Goal: Task Accomplishment & Management: Use online tool/utility

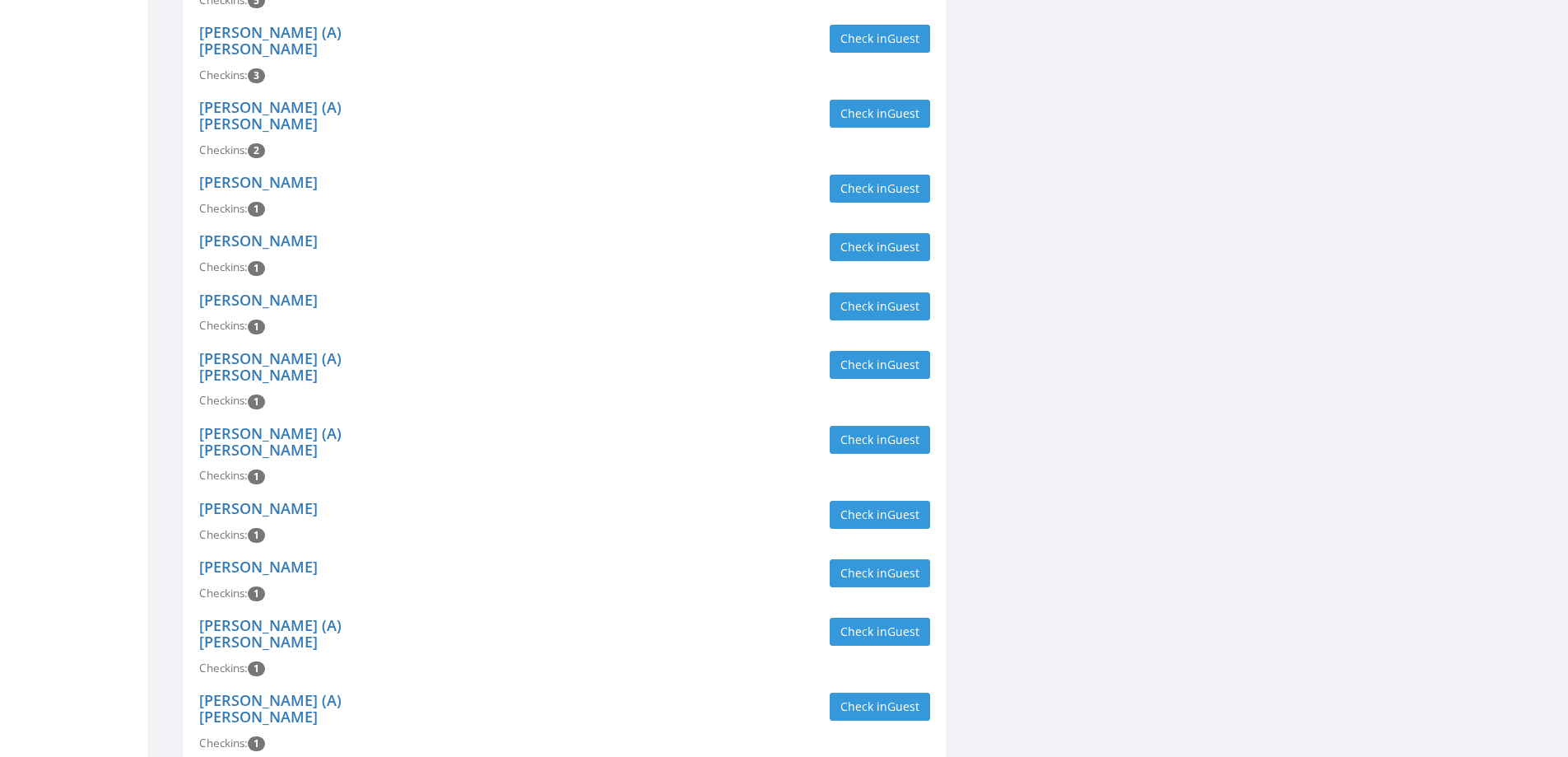
scroll to position [2718, 0]
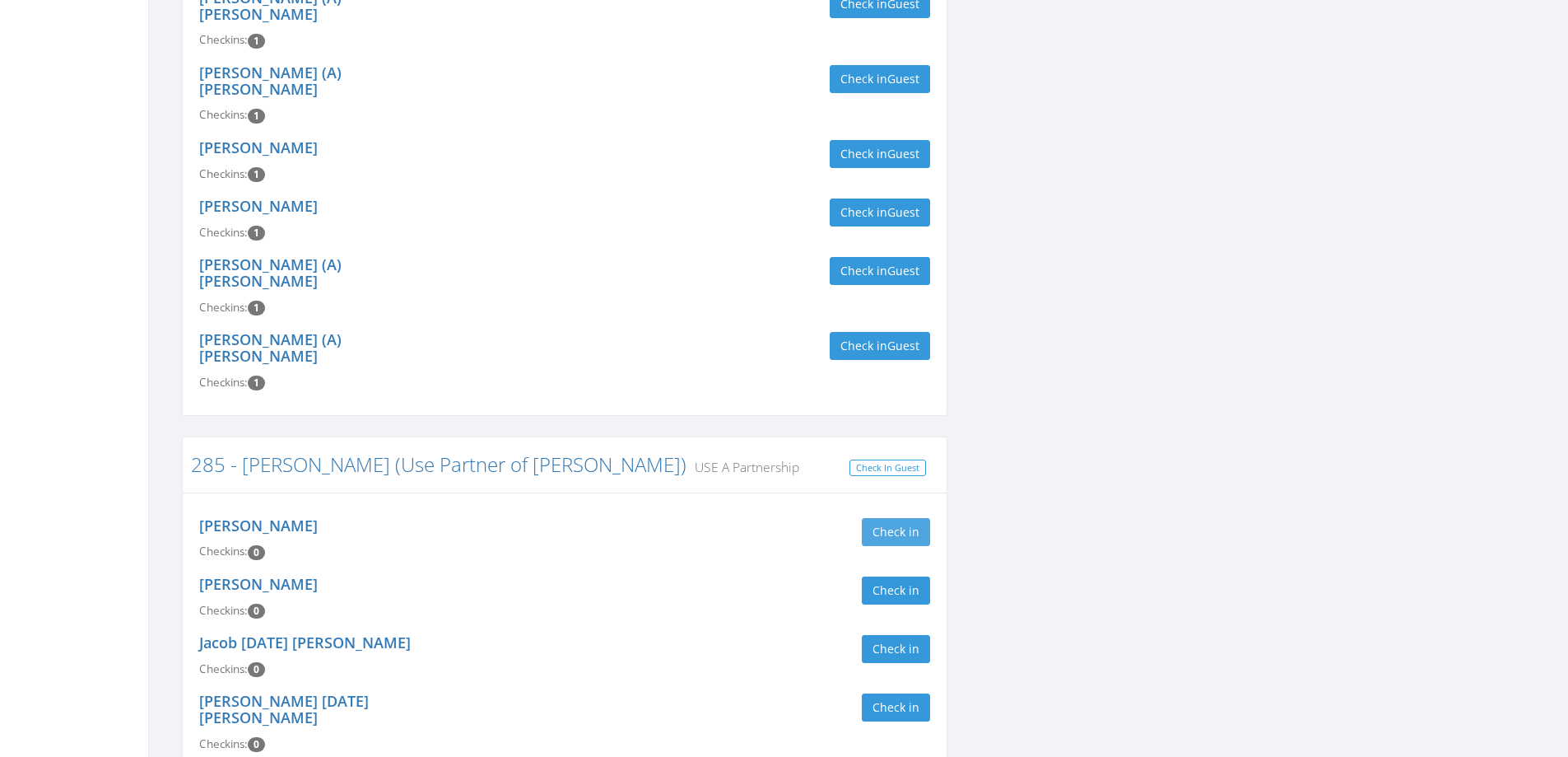
type input "daniel"
click at [906, 518] on button "Check in" at bounding box center [895, 532] width 68 height 28
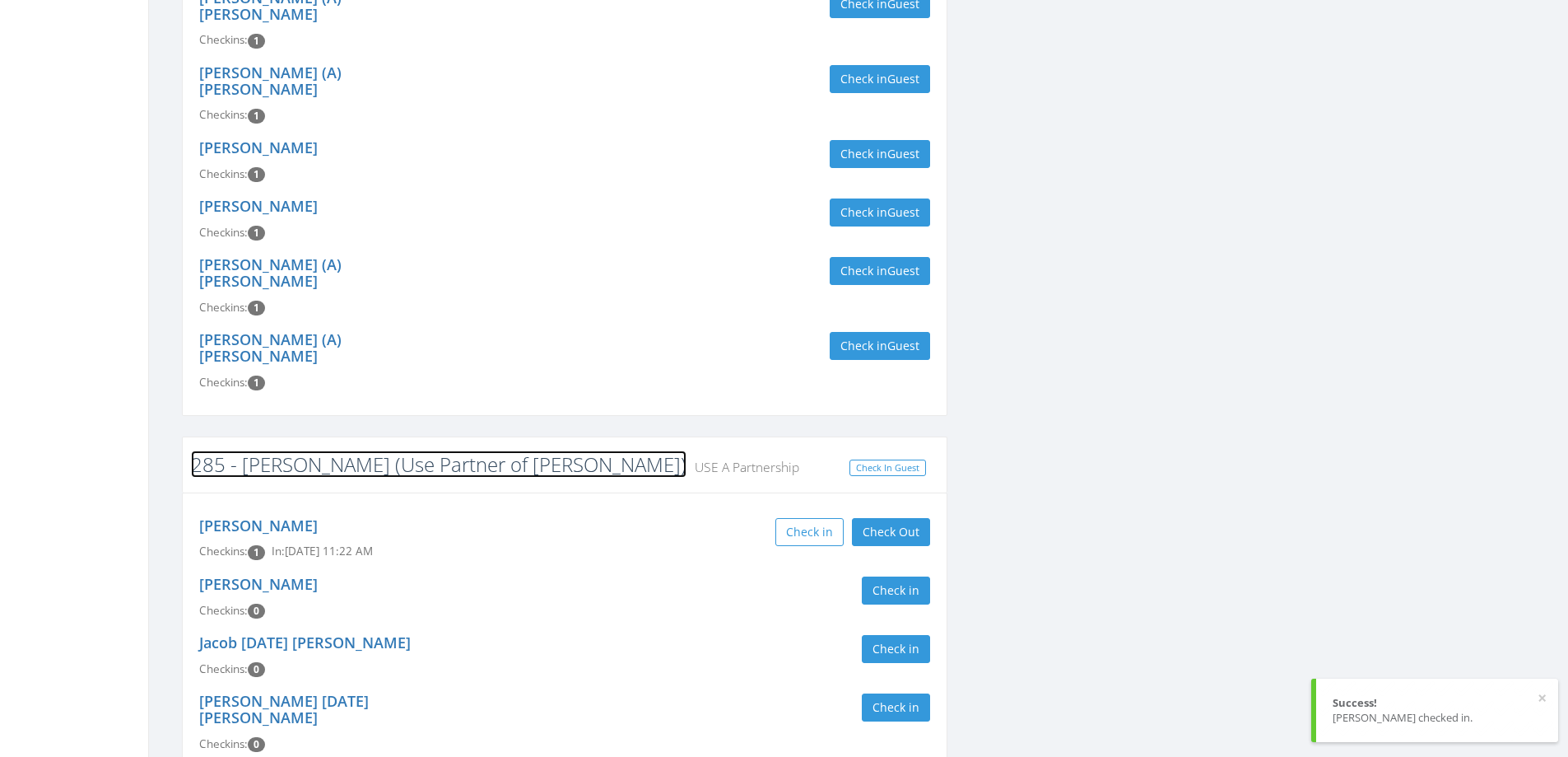
click at [327, 451] on link "285 - [PERSON_NAME] (Use Partner of [PERSON_NAME])" at bounding box center [439, 464] width 496 height 27
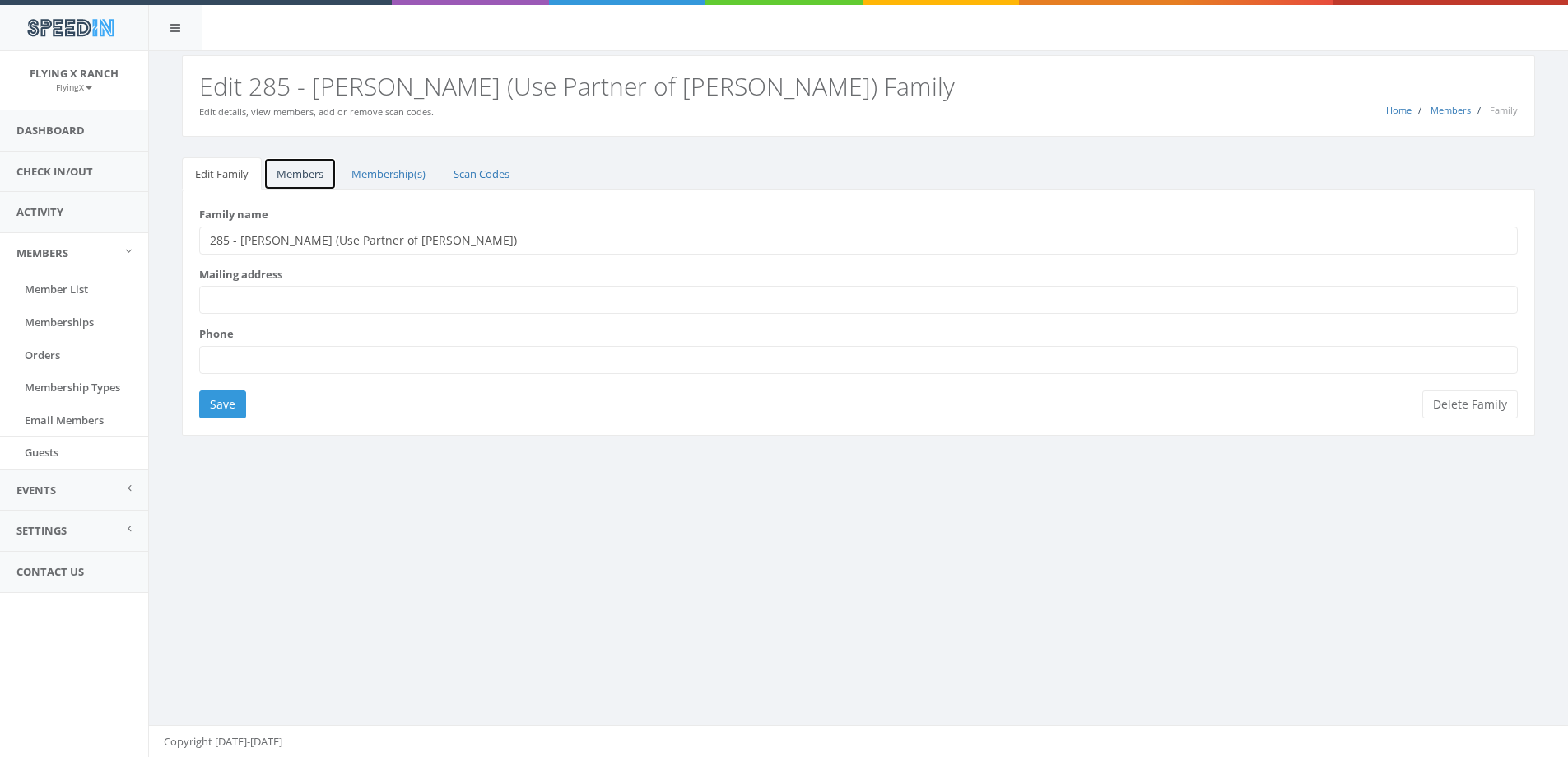
click at [307, 174] on link "Members" at bounding box center [300, 174] width 73 height 34
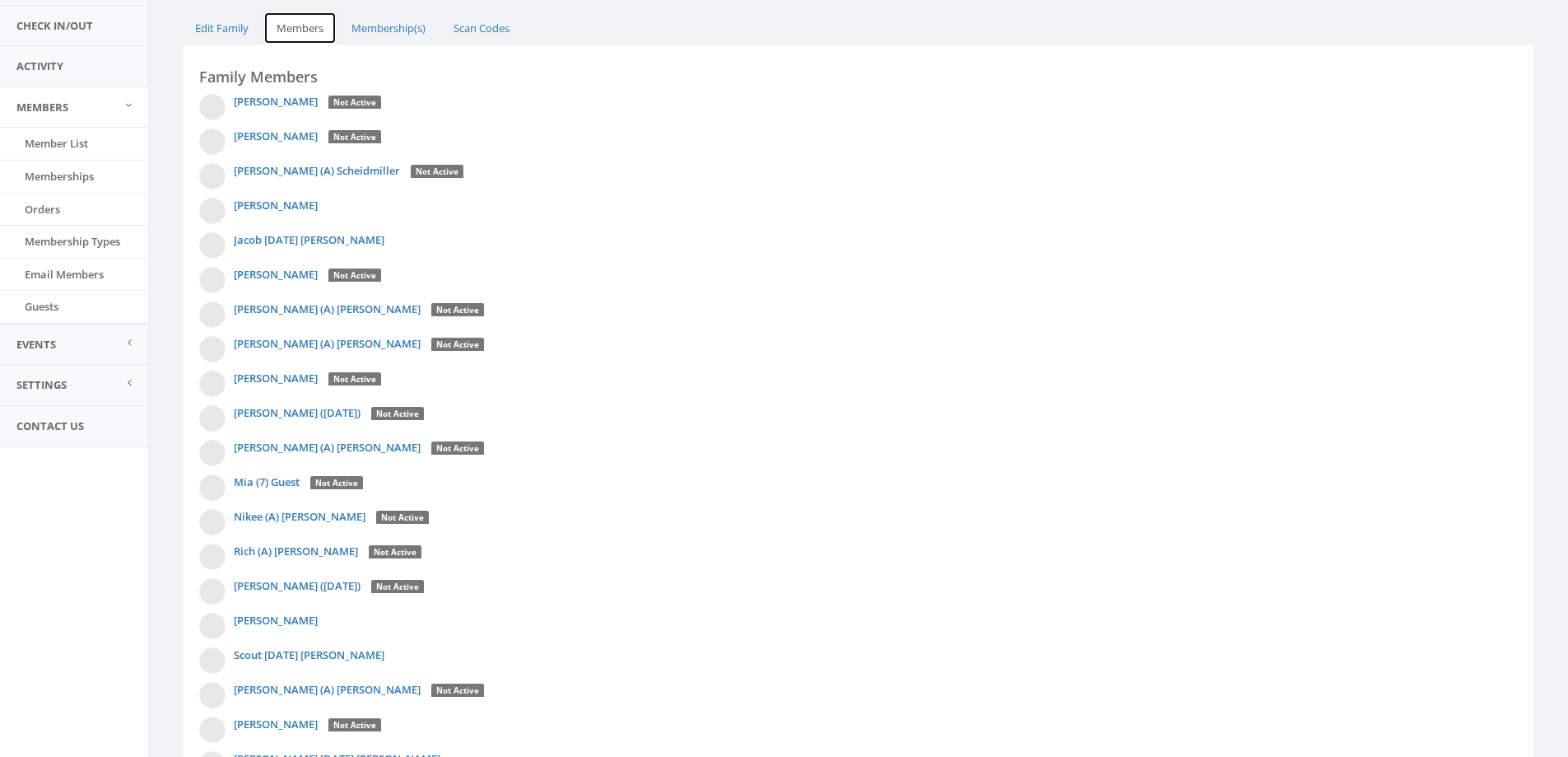
scroll to position [274, 0]
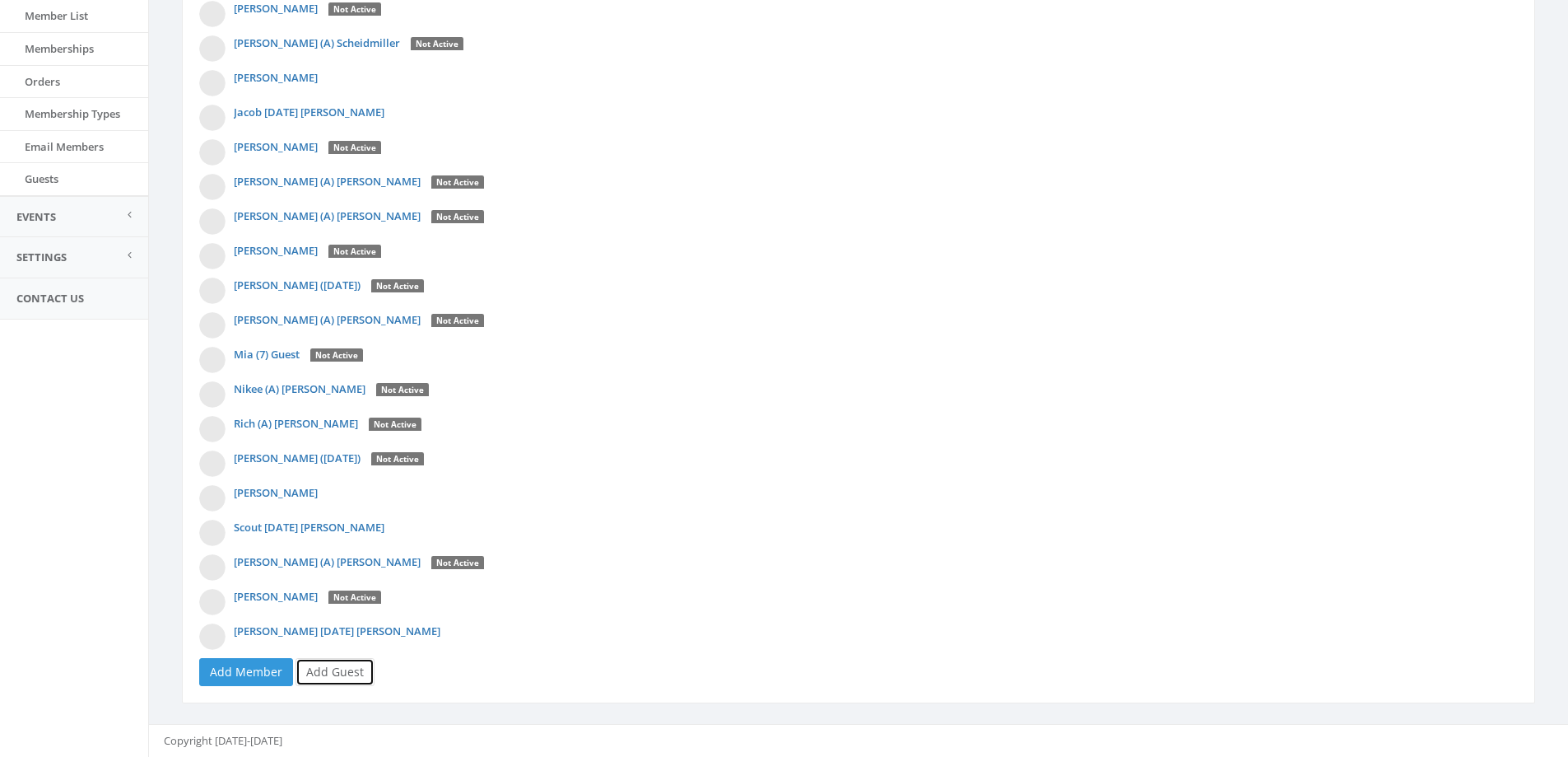
click at [337, 668] on link "Add Guest" at bounding box center [334, 672] width 79 height 28
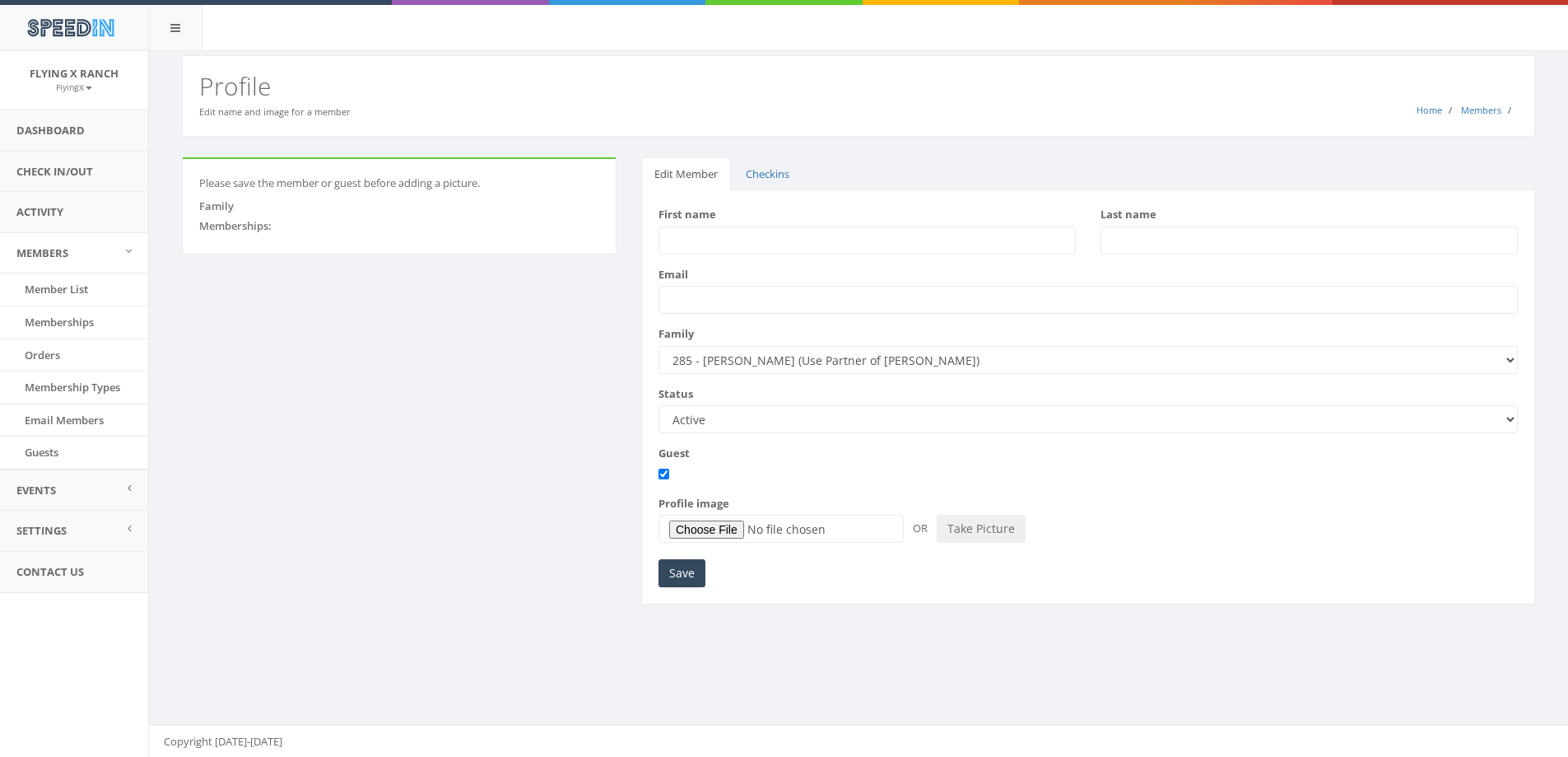
click at [738, 238] on input "First name" at bounding box center [867, 241] width 418 height 28
type input "Mick"
type input "Daniel"
drag, startPoint x: 692, startPoint y: 571, endPoint x: 689, endPoint y: 558, distance: 13.3
click at [692, 571] on input "Save" at bounding box center [681, 574] width 47 height 28
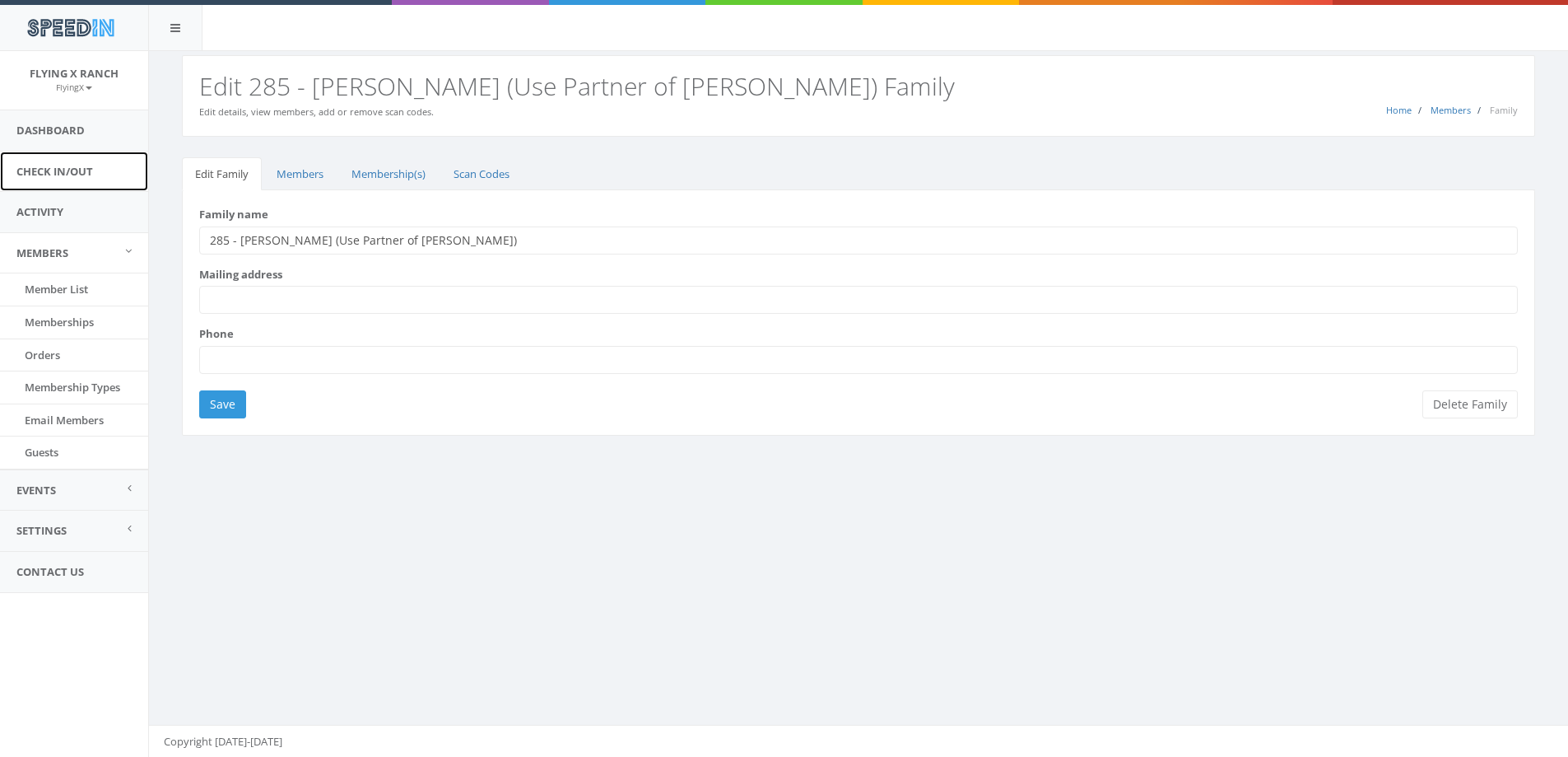
click at [48, 169] on link "Check In/Out" at bounding box center [73, 172] width 148 height 41
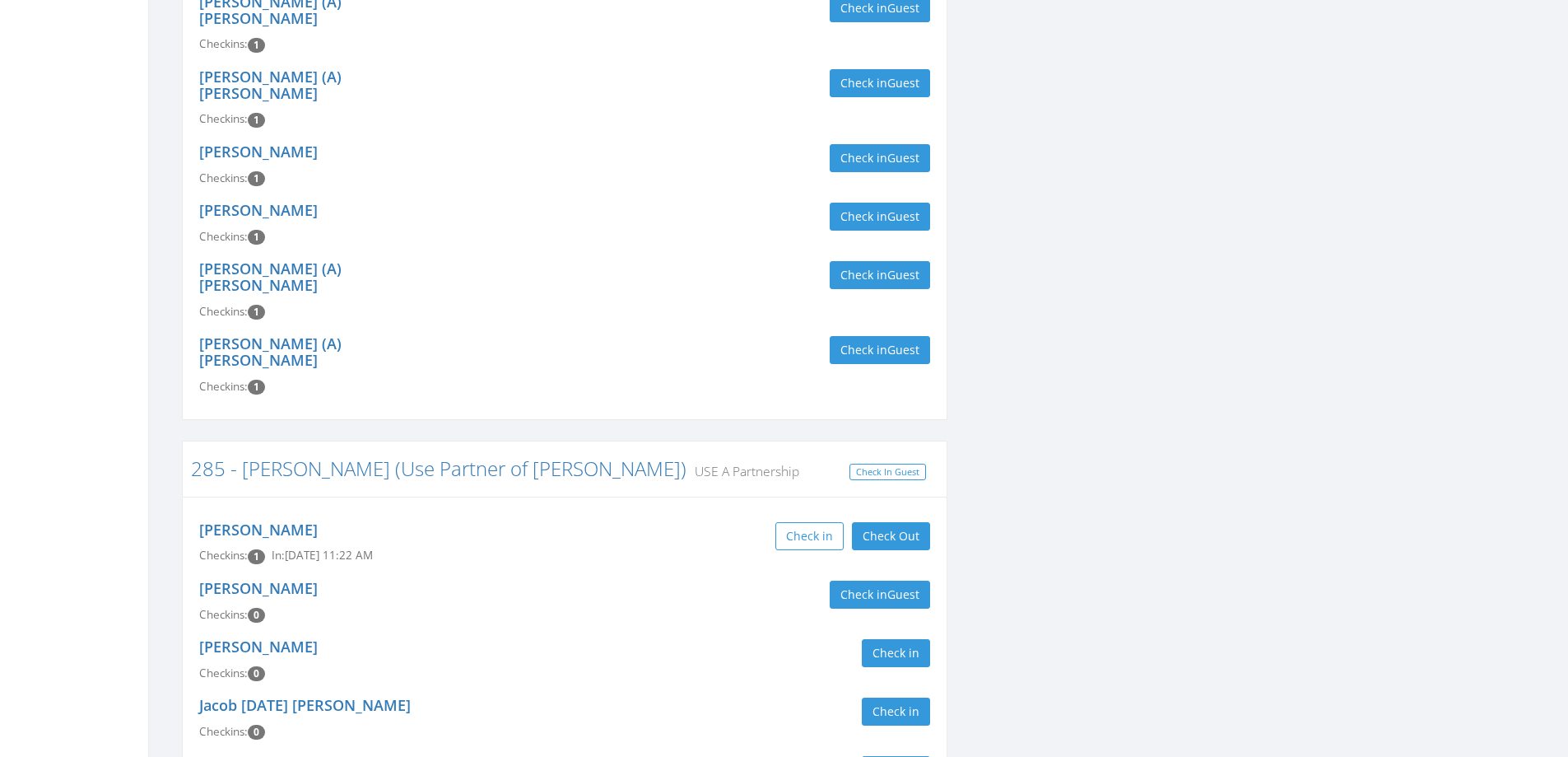
scroll to position [2718, 0]
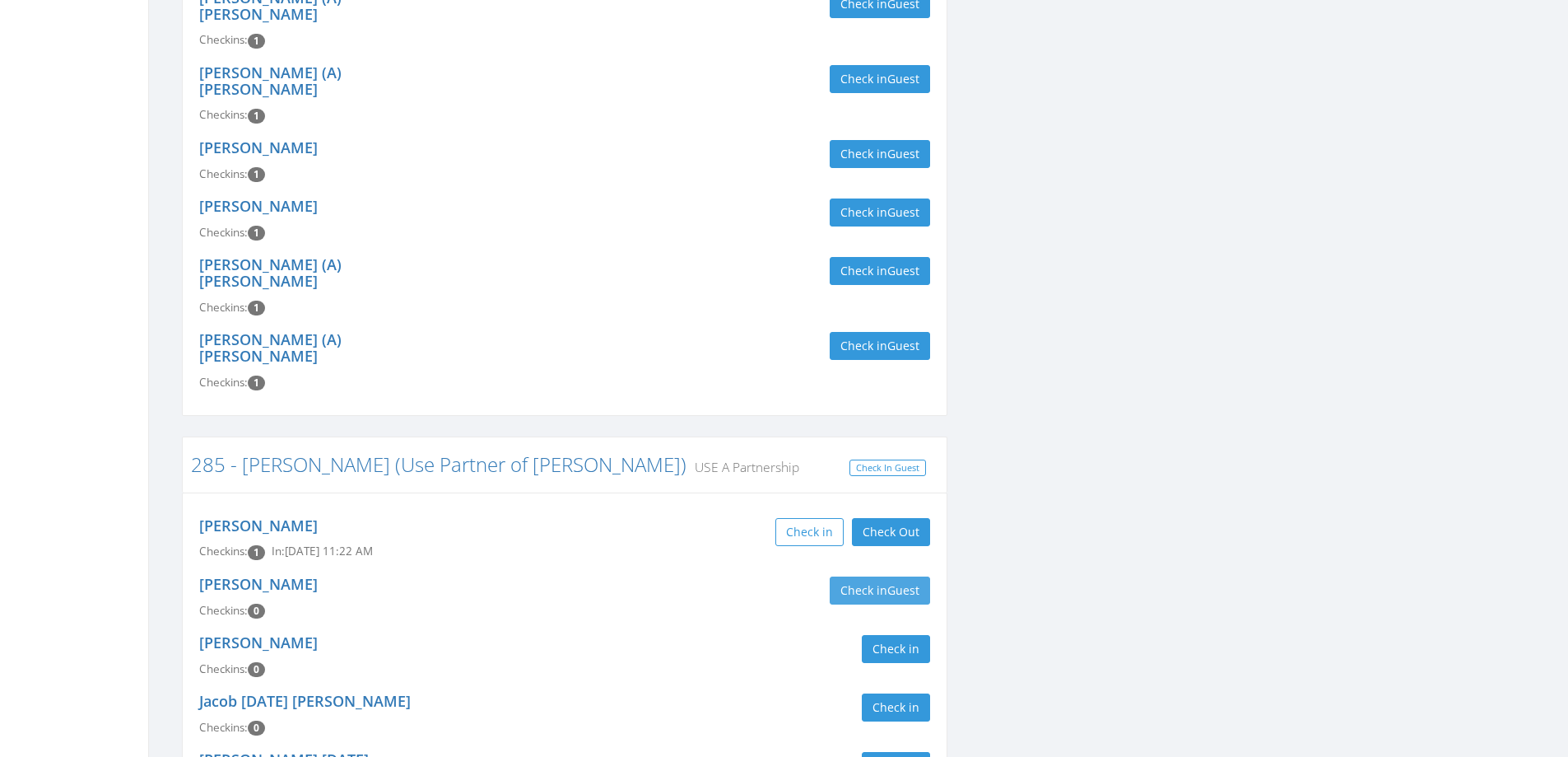
type input "[PERSON_NAME]"
click at [886, 576] on button "Check in Guest" at bounding box center [880, 591] width 100 height 28
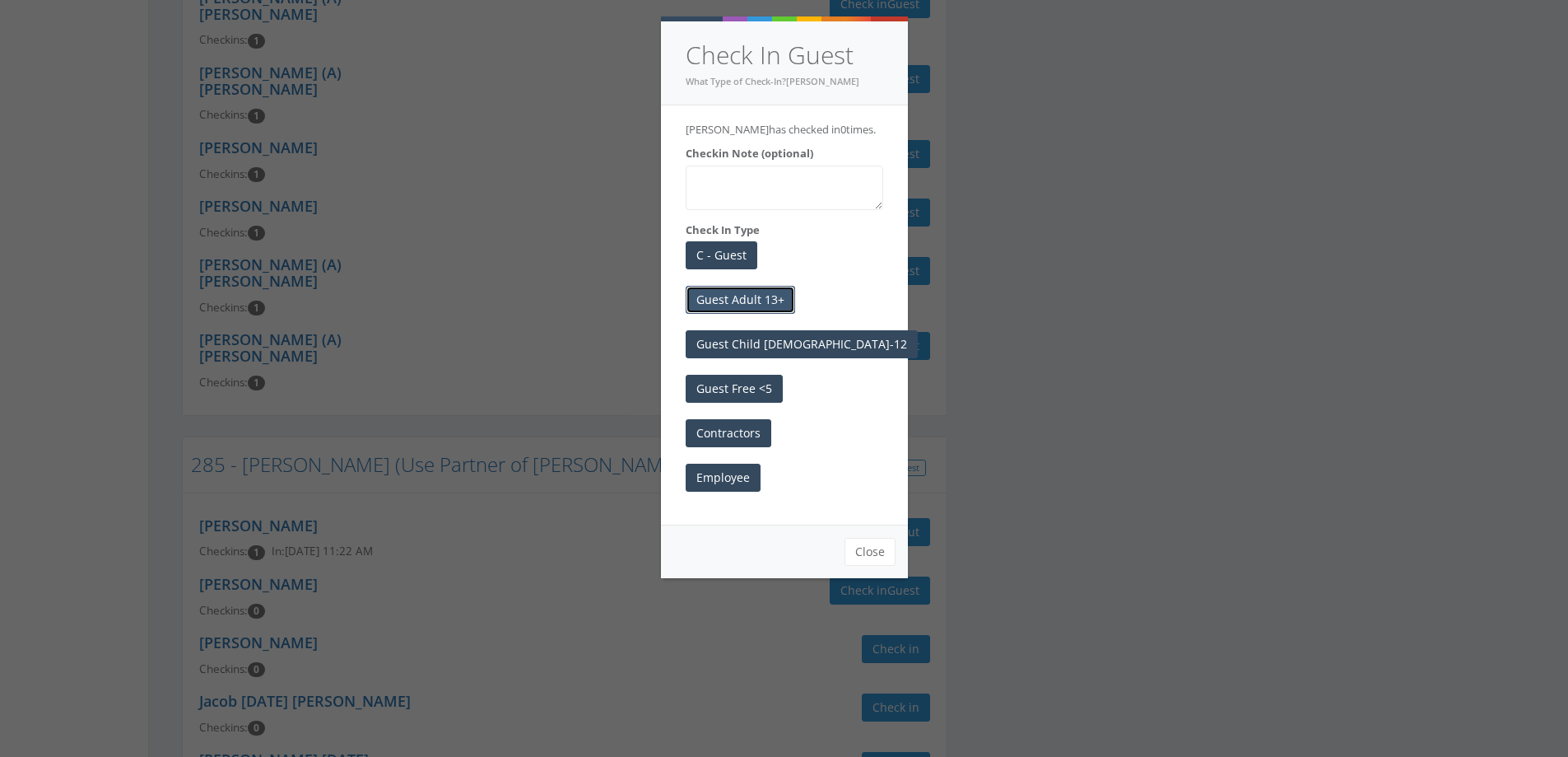
click at [747, 303] on button "Guest Adult 13+" at bounding box center [741, 300] width 110 height 28
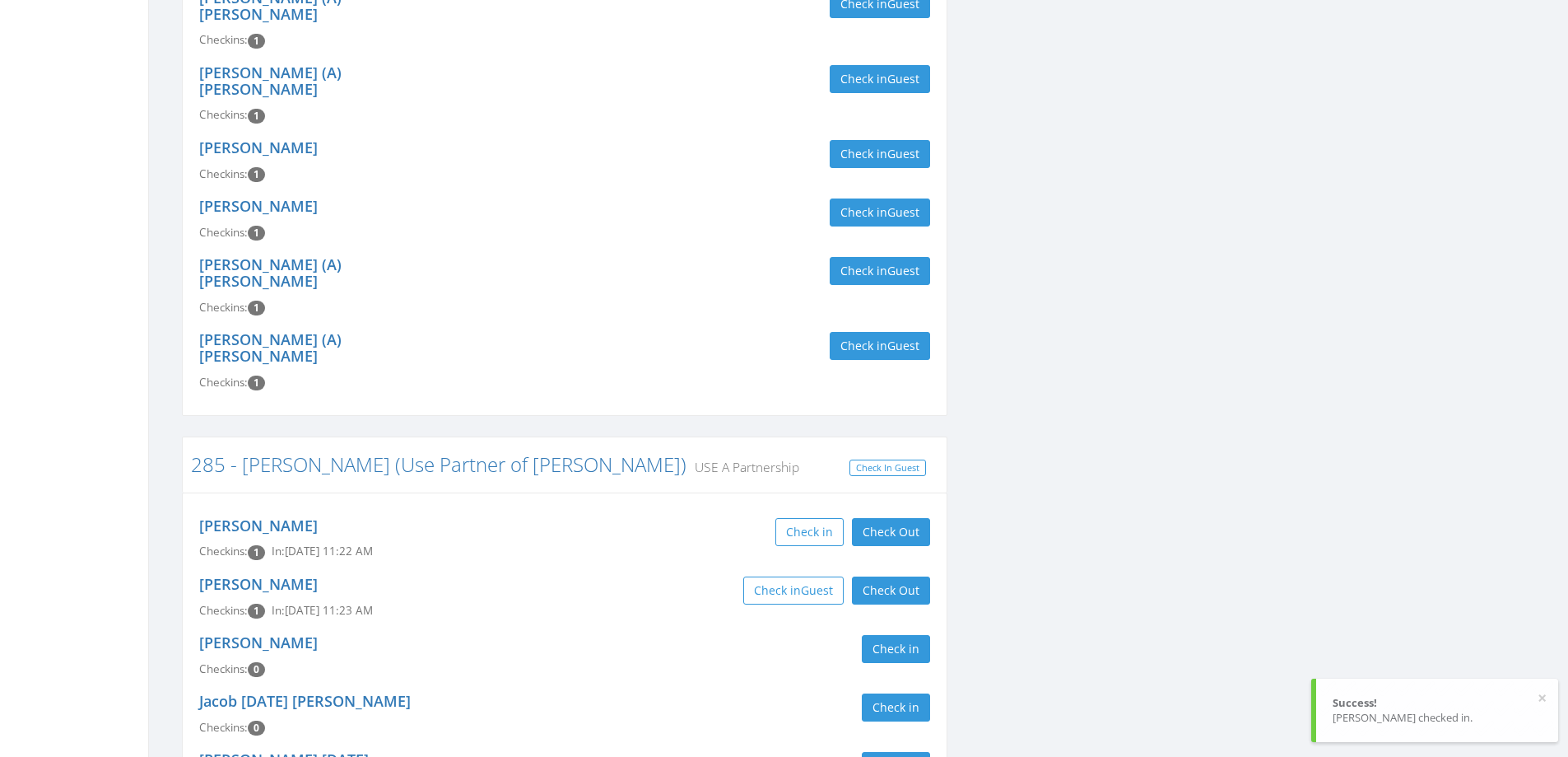
click at [719, 568] on div "Mick Daniel Checkins: 1 In: Oct 3, 11:23 AM Check in Guest Check Out Check Out" at bounding box center [565, 598] width 756 height 58
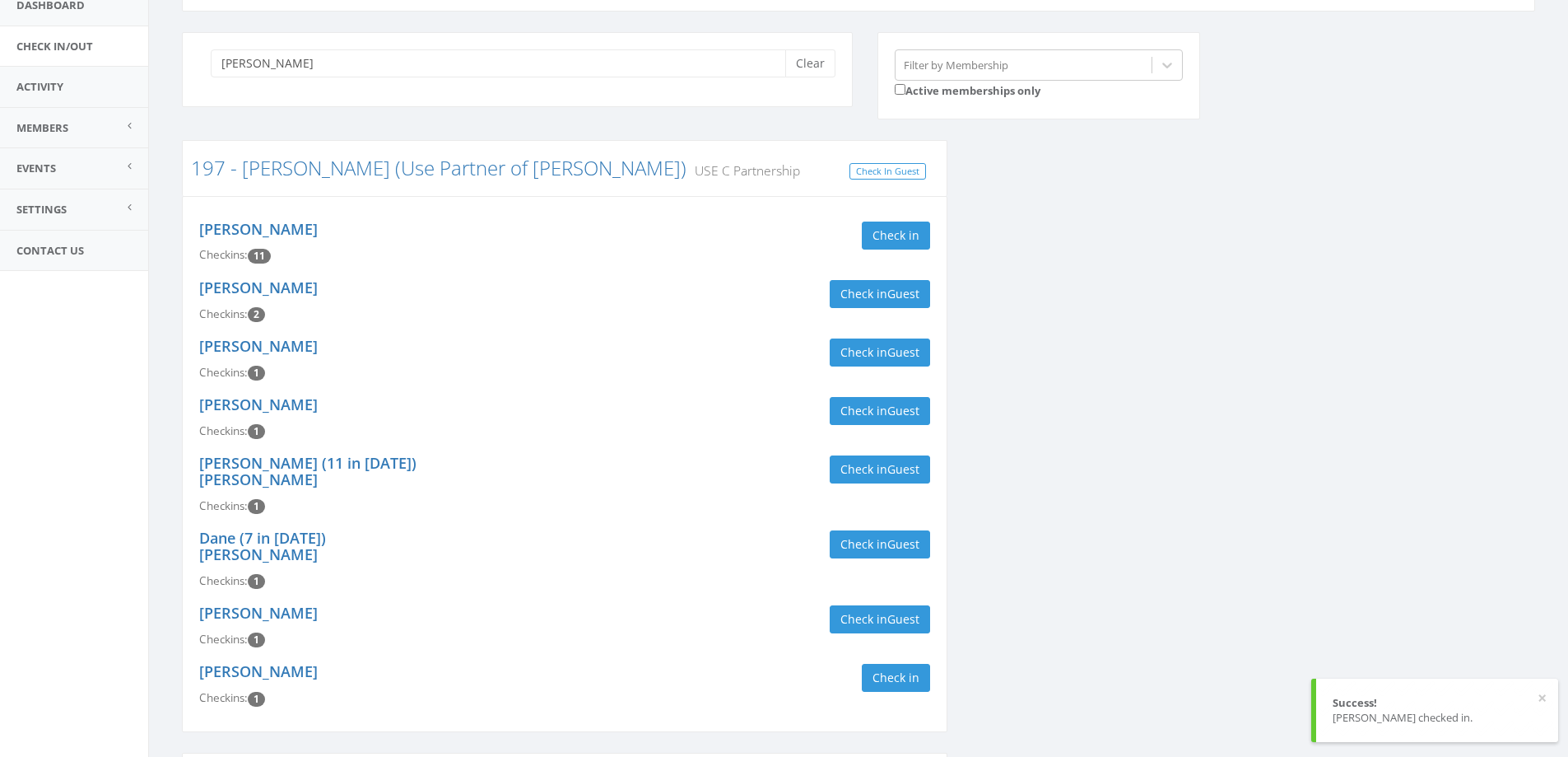
scroll to position [0, 0]
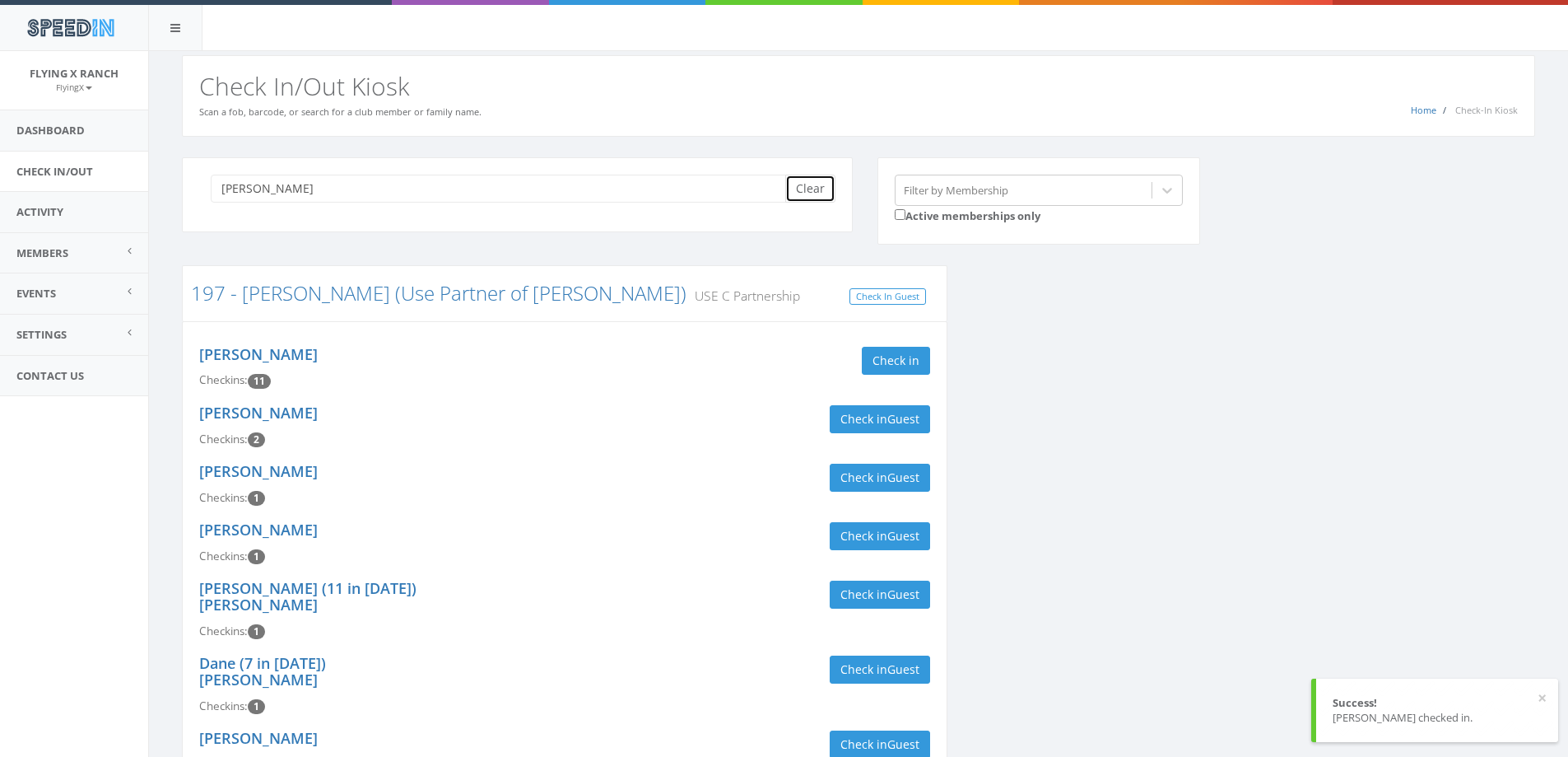
click at [805, 188] on button "Clear" at bounding box center [810, 189] width 50 height 28
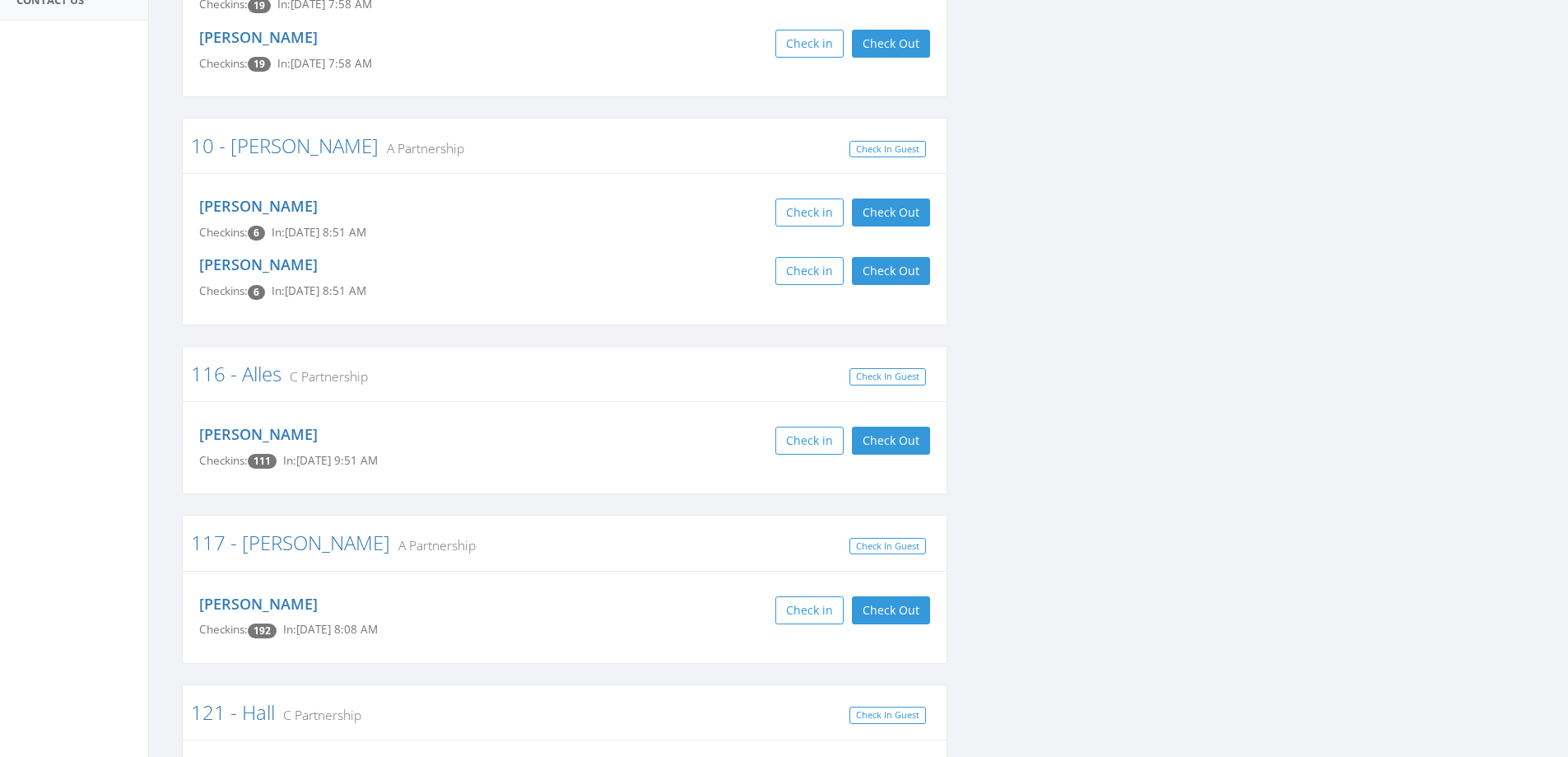
scroll to position [412, 0]
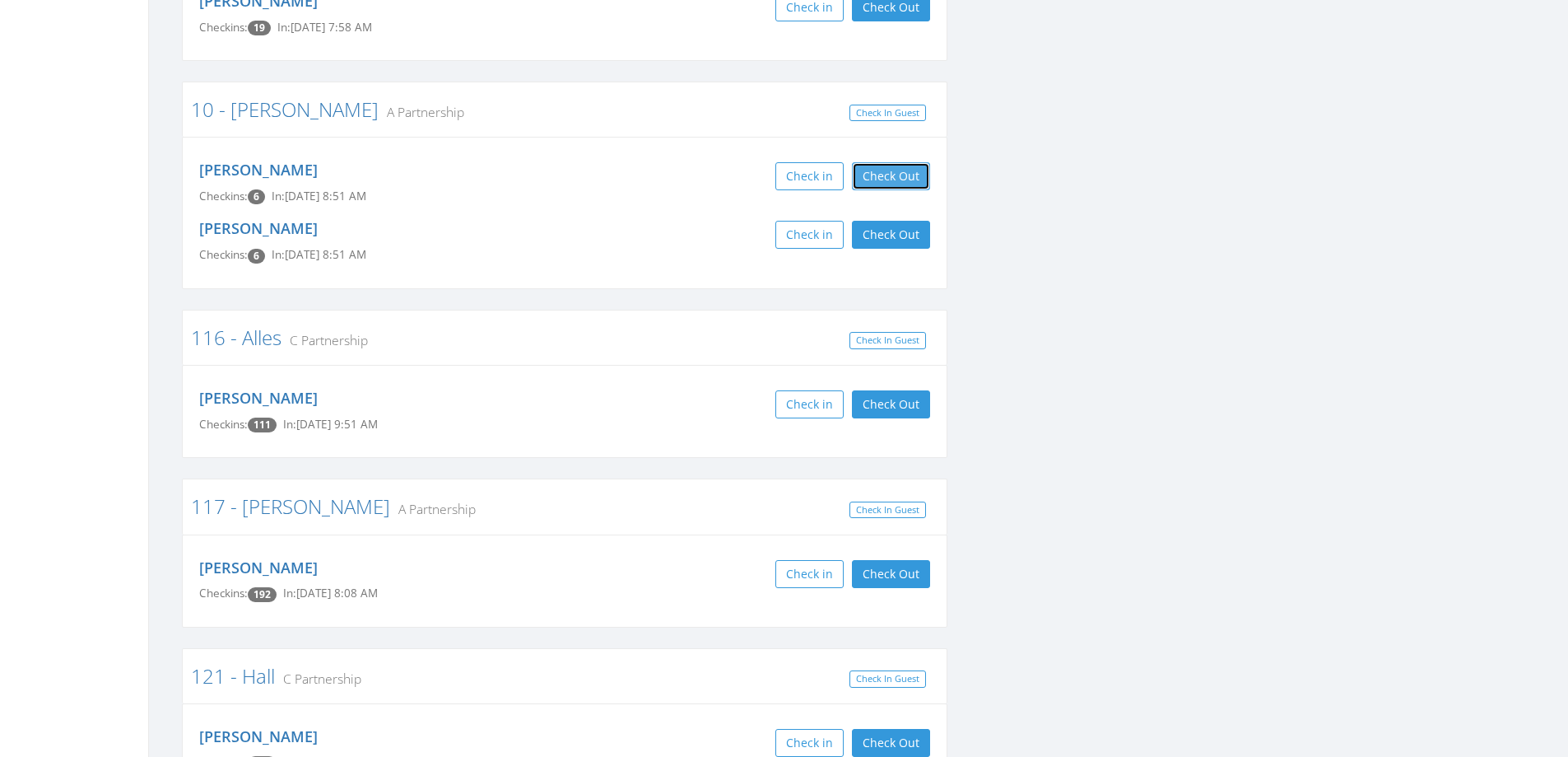
click at [903, 170] on button "Check Out" at bounding box center [891, 176] width 78 height 28
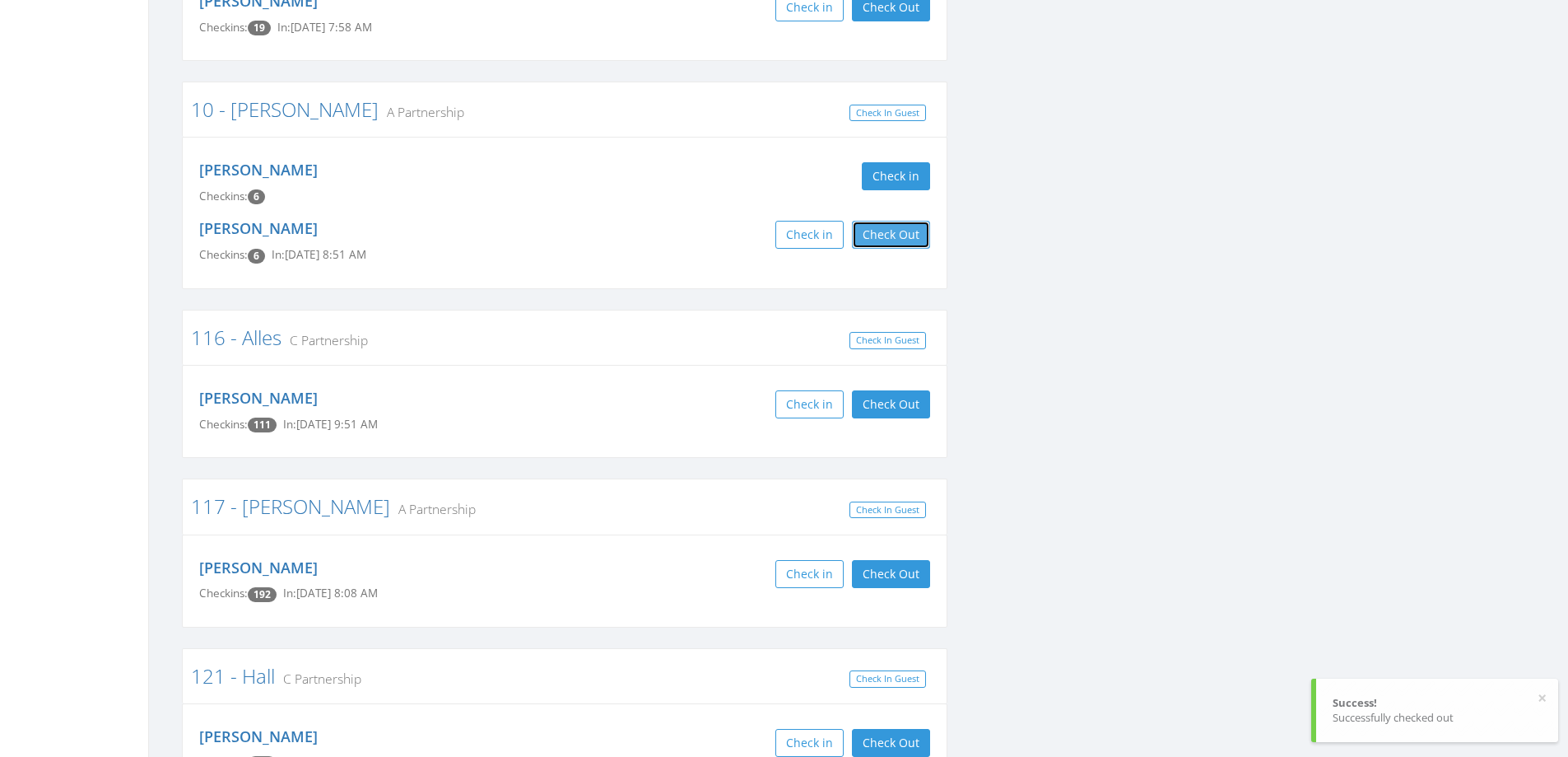
click at [907, 233] on button "Check Out" at bounding box center [891, 235] width 78 height 28
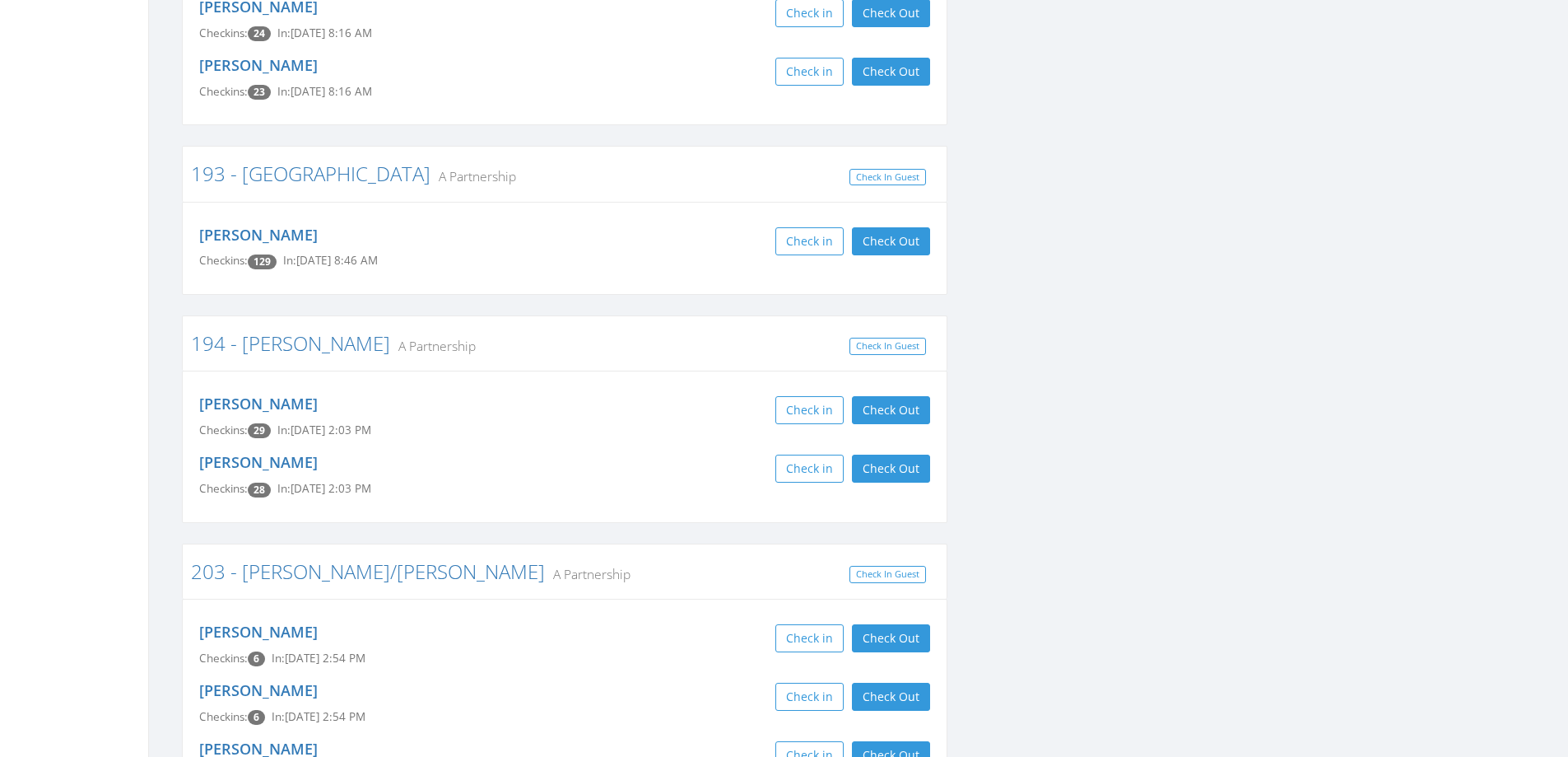
scroll to position [2389, 0]
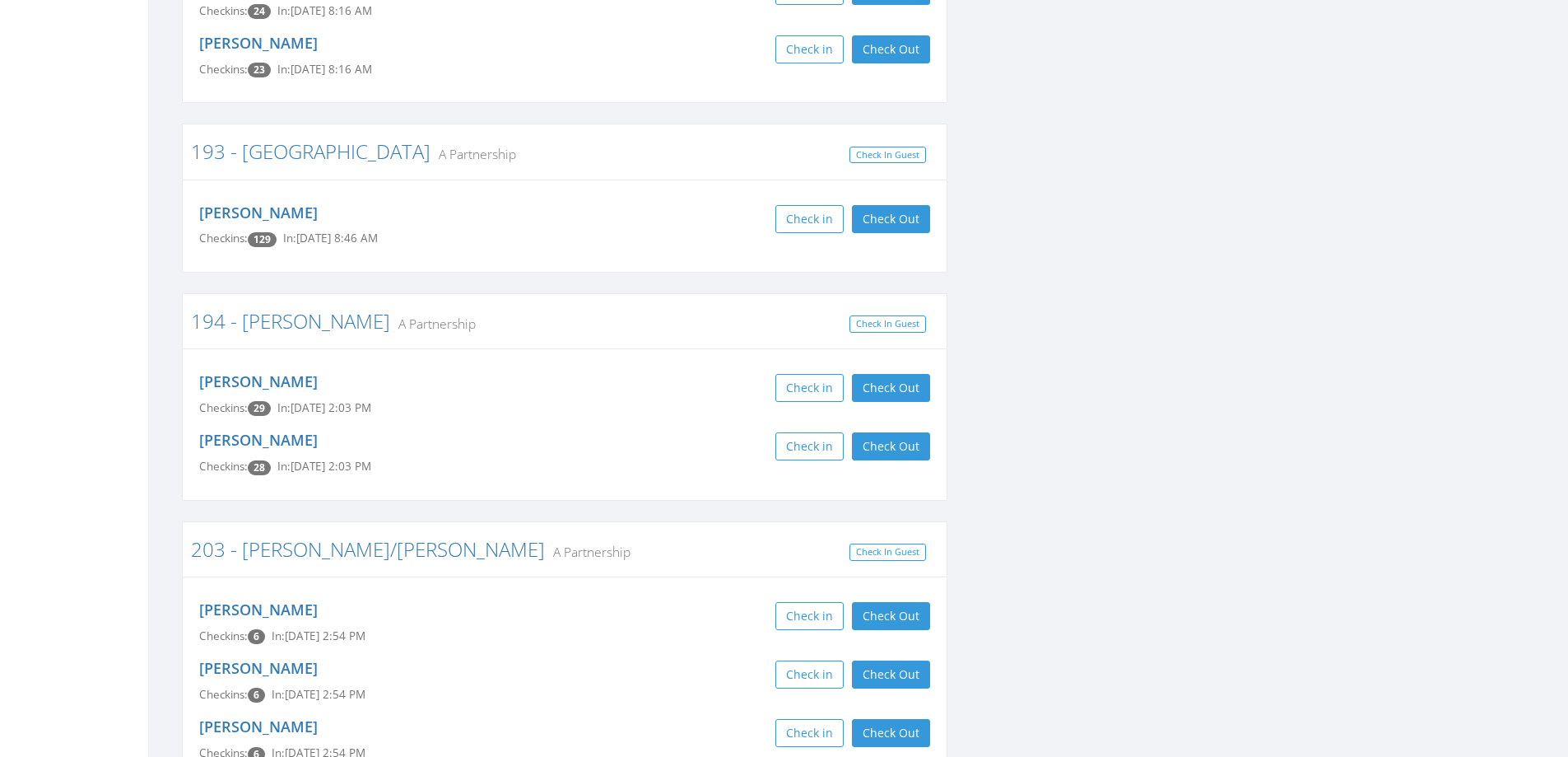
click at [899, 197] on div "Michele Hambach Checkins: 129 In: Oct 3, 8:46 AM Check in Check Out Check Out" at bounding box center [565, 226] width 756 height 58
click at [909, 205] on button "Check Out" at bounding box center [891, 220] width 78 height 28
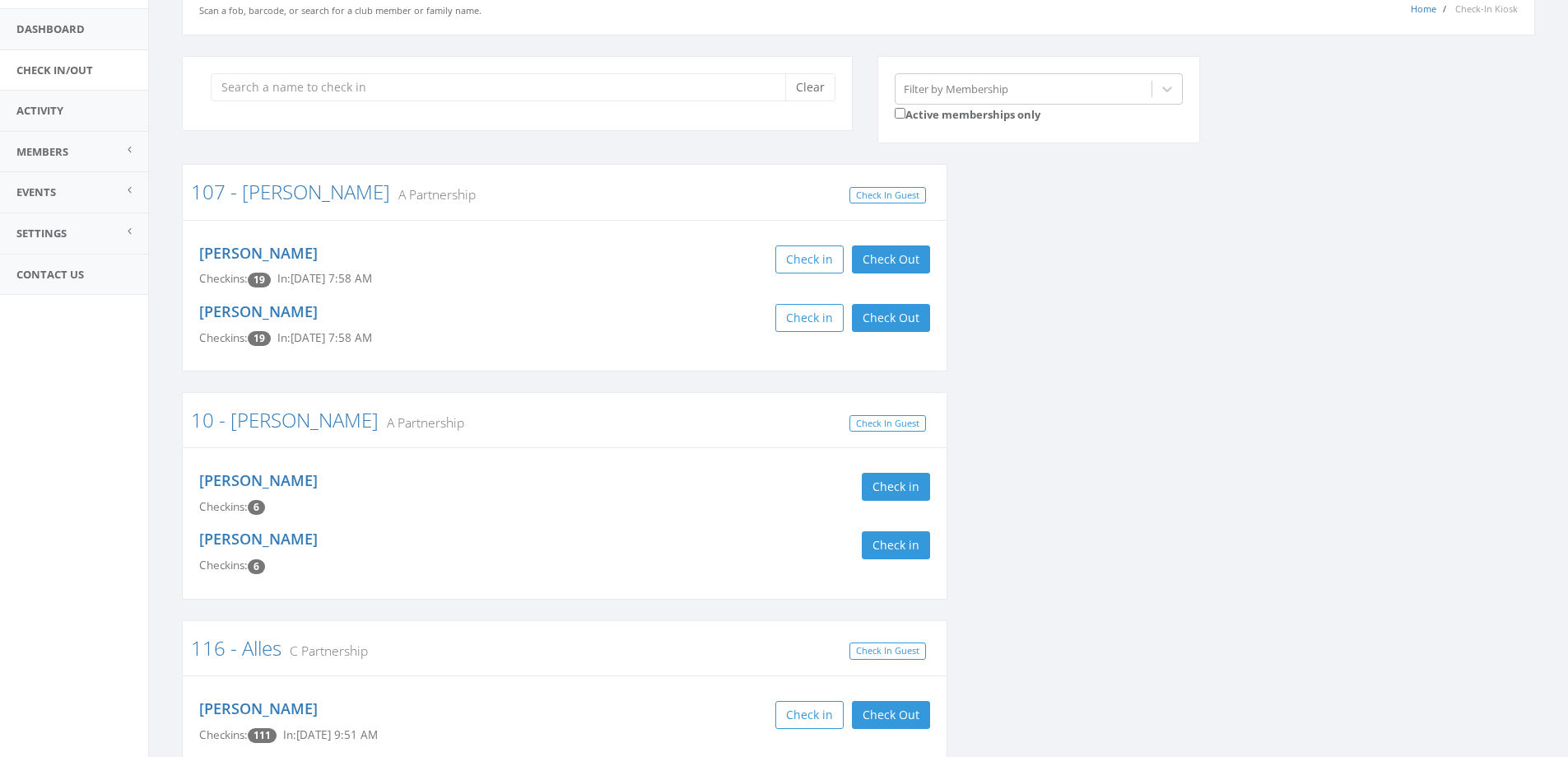
scroll to position [0, 0]
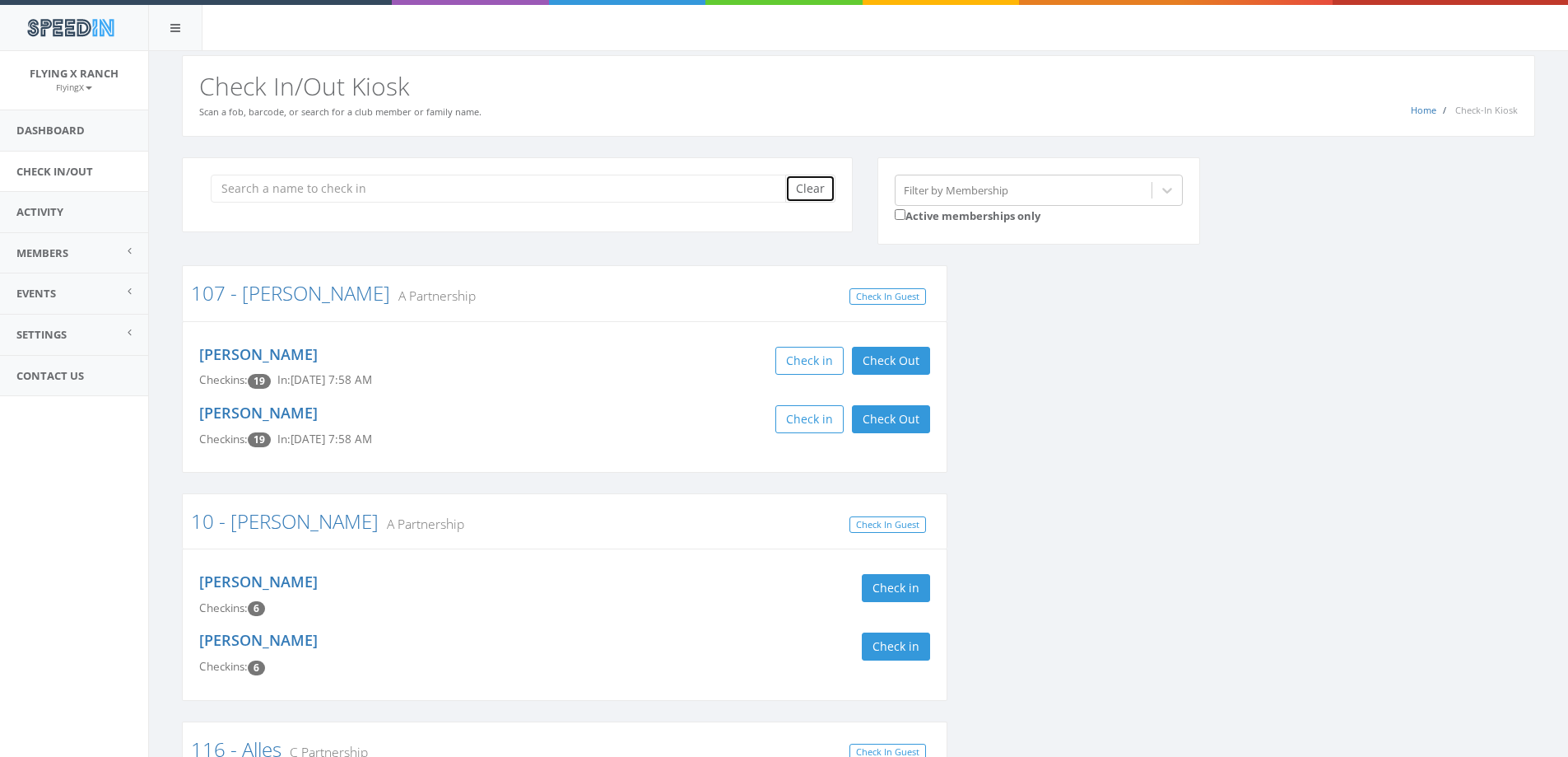
click at [796, 195] on button "Clear" at bounding box center [810, 189] width 50 height 28
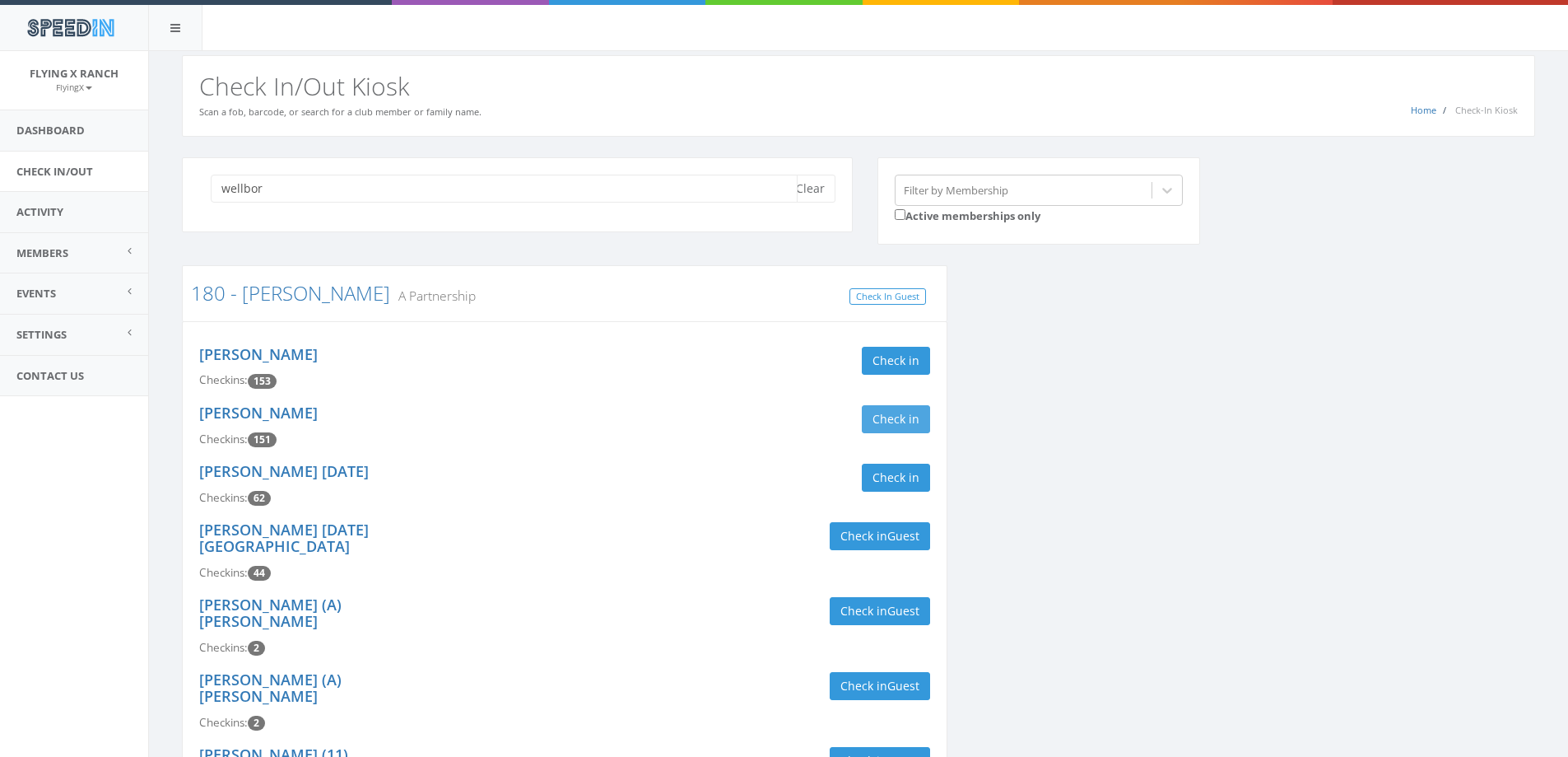
type input "wellbor"
click at [895, 421] on button "Check in" at bounding box center [895, 420] width 68 height 28
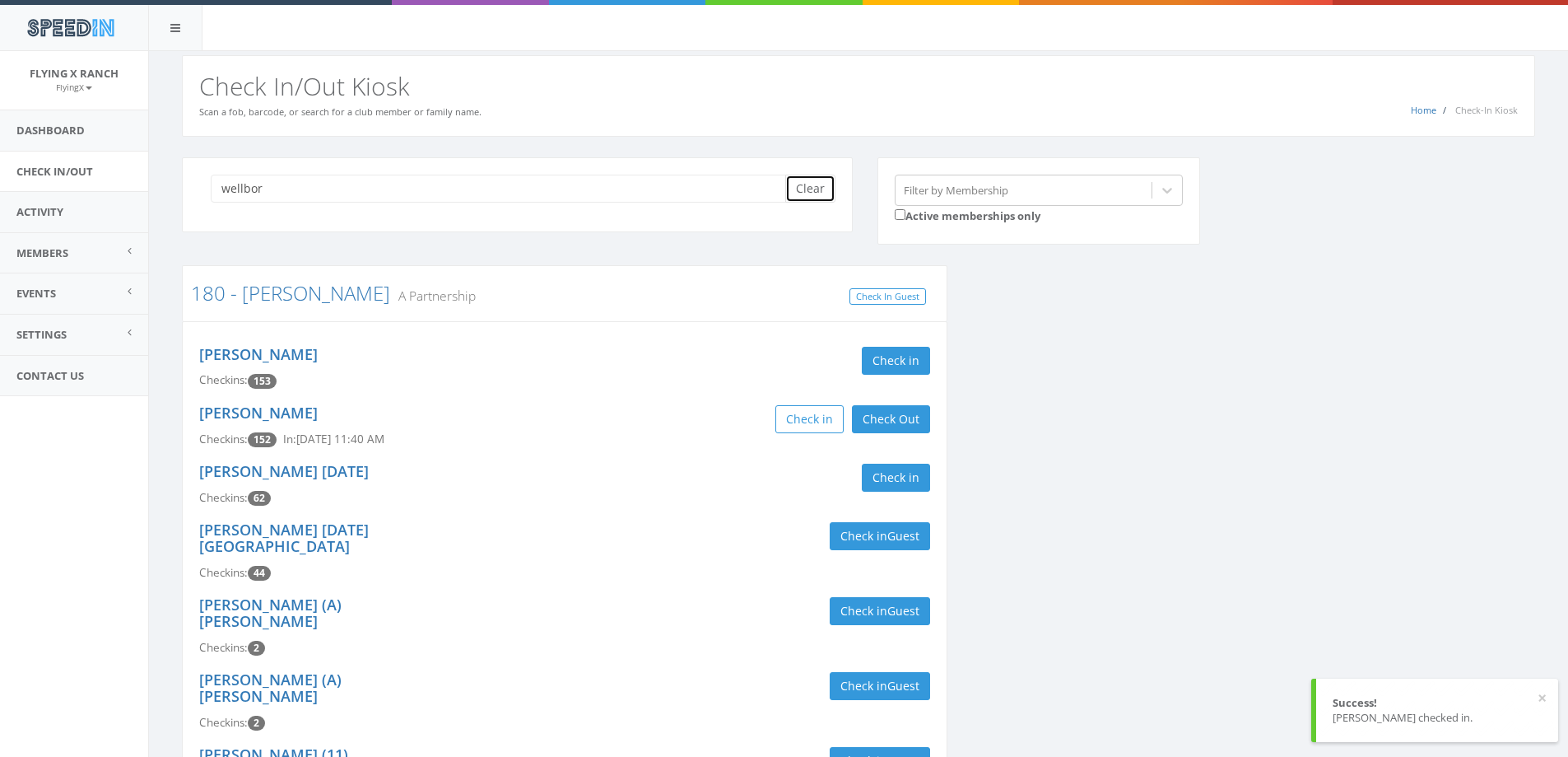
click at [820, 189] on button "Clear" at bounding box center [810, 189] width 50 height 28
